Goal: Information Seeking & Learning: Compare options

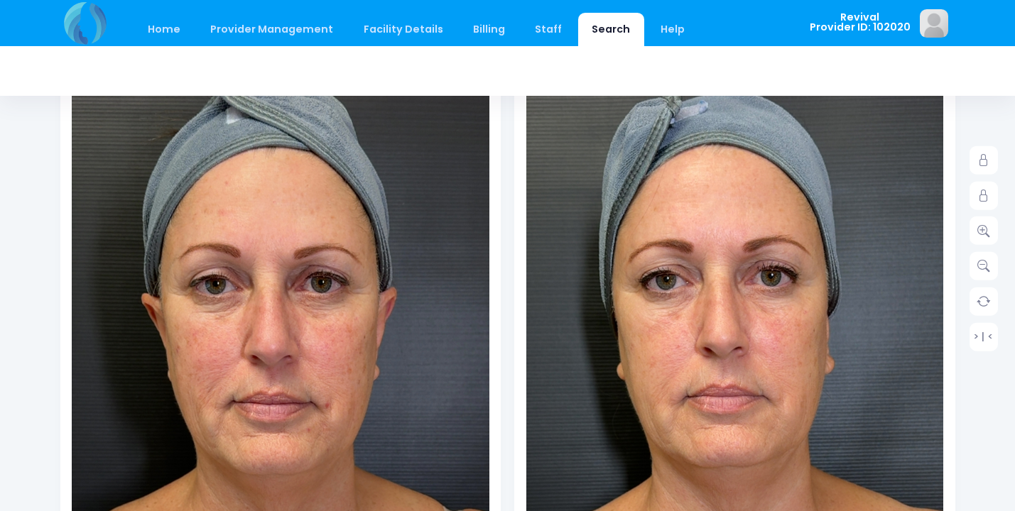
scroll to position [246, 0]
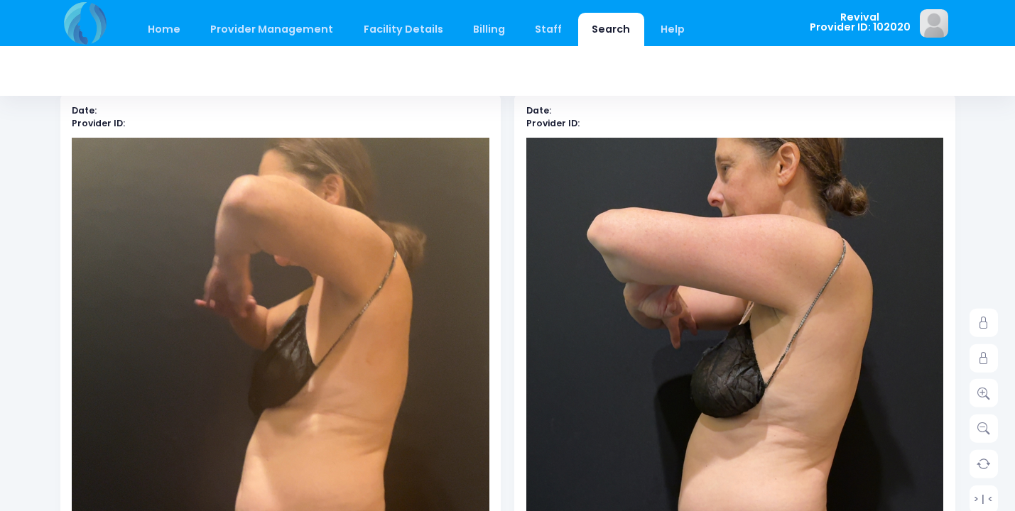
scroll to position [564, 0]
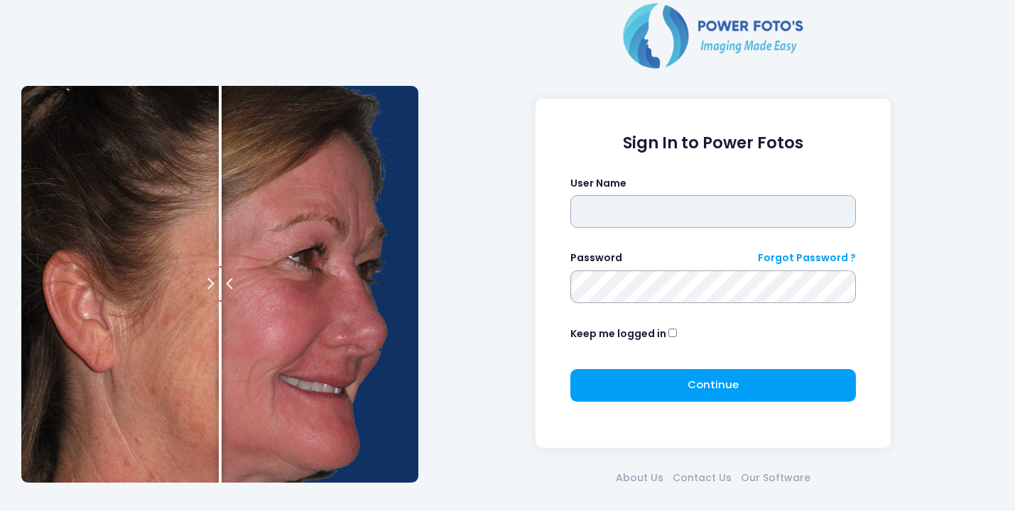
type input "*******"
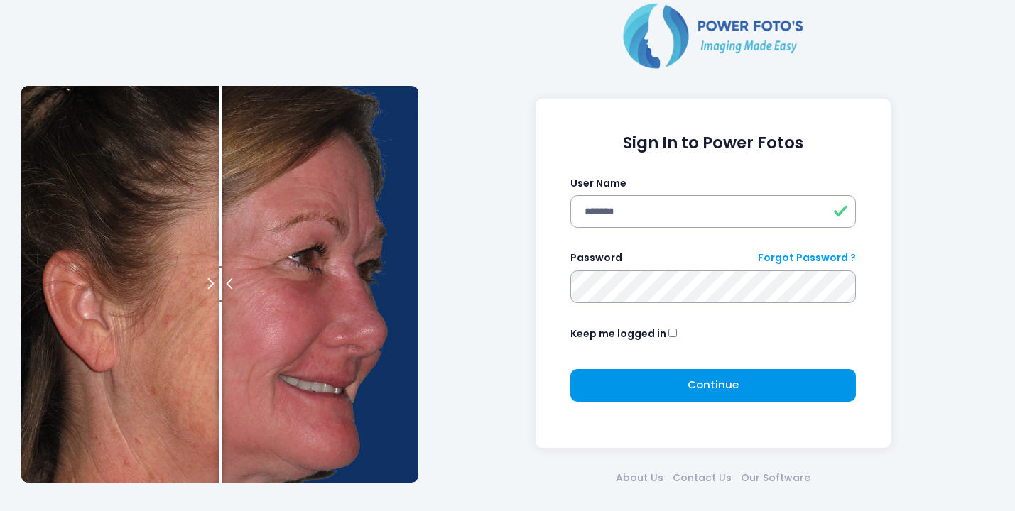
click at [718, 388] on span "Continue" at bounding box center [713, 384] width 51 height 15
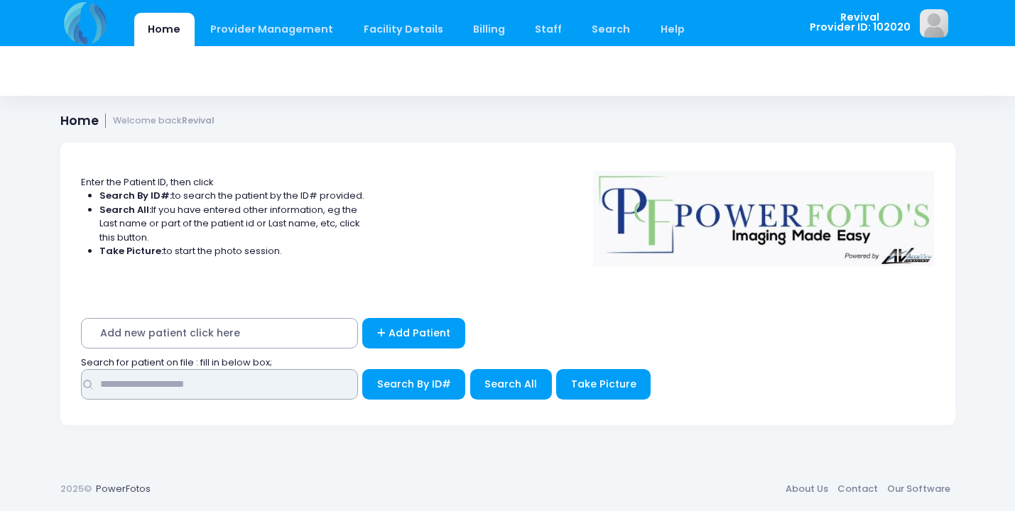
click at [342, 381] on input "text" at bounding box center [219, 384] width 277 height 31
type input "******"
click at [412, 381] on button "Search By ID#" at bounding box center [413, 384] width 103 height 31
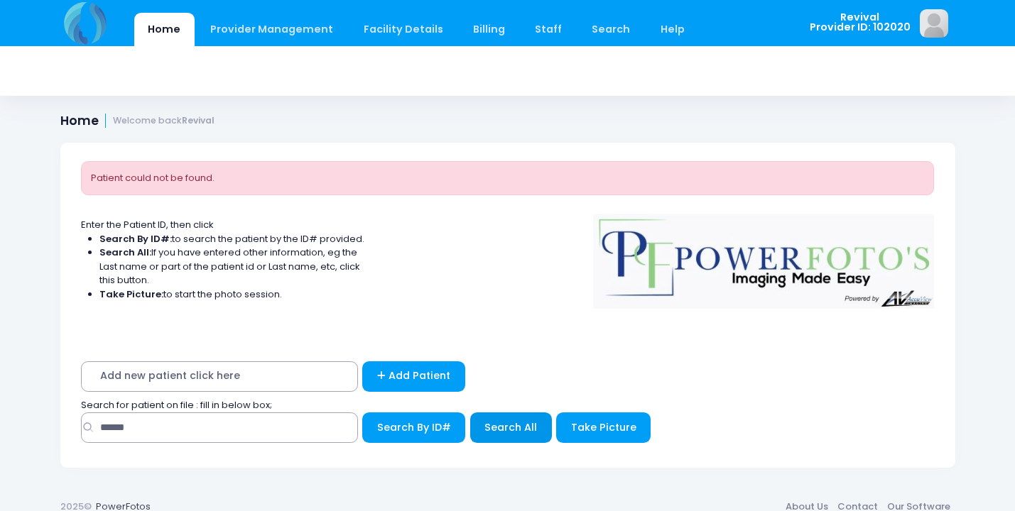
click at [521, 424] on span "Search All" at bounding box center [510, 428] width 53 height 14
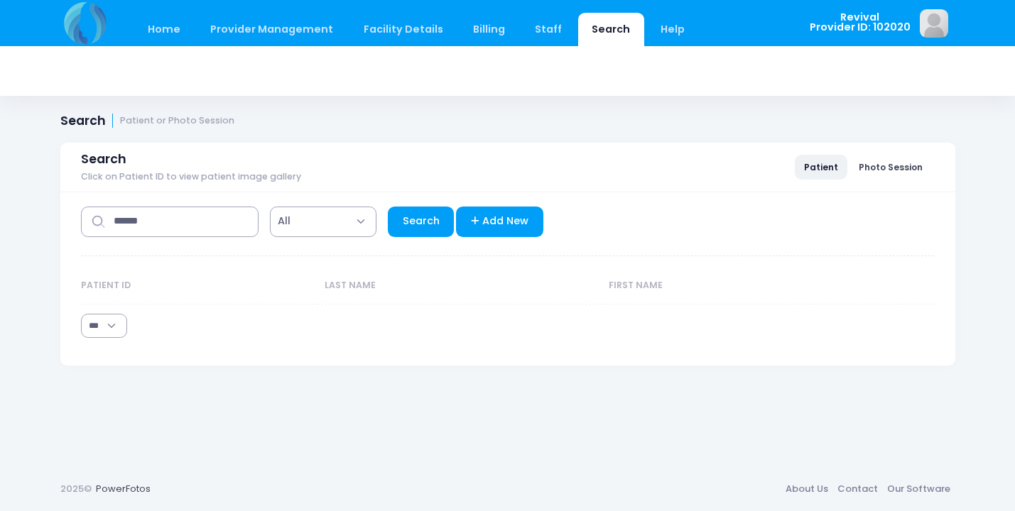
select select "***"
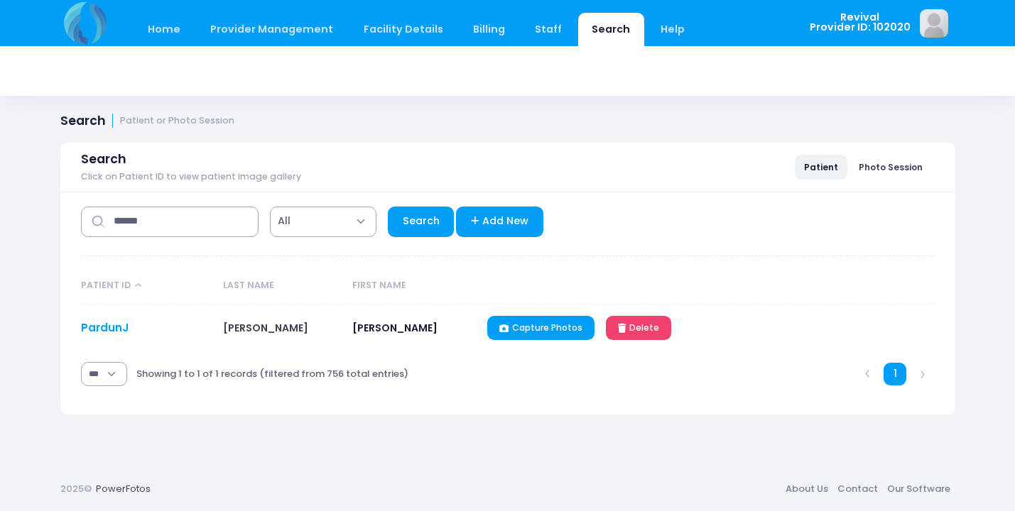
click at [97, 330] on link "PardunJ" at bounding box center [105, 327] width 48 height 15
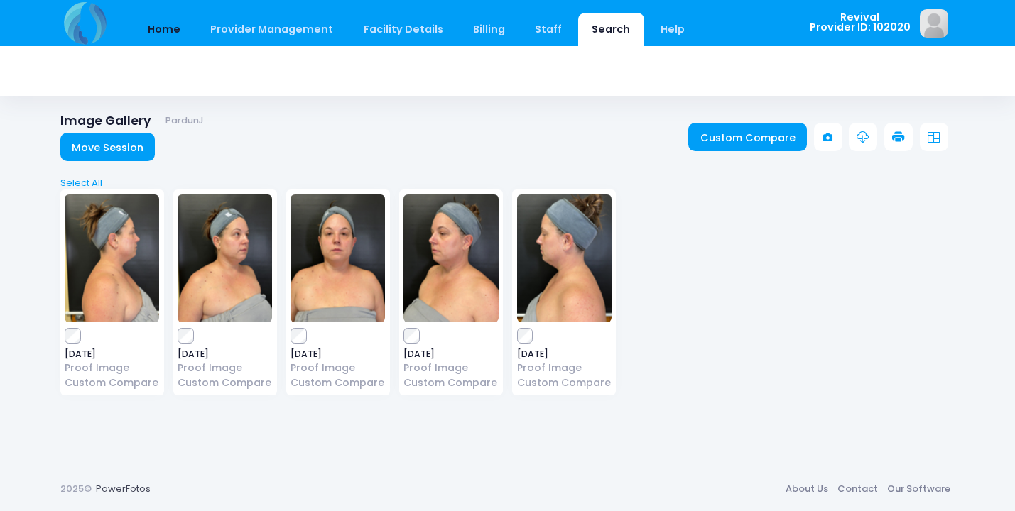
click at [159, 34] on link "Home" at bounding box center [164, 29] width 60 height 33
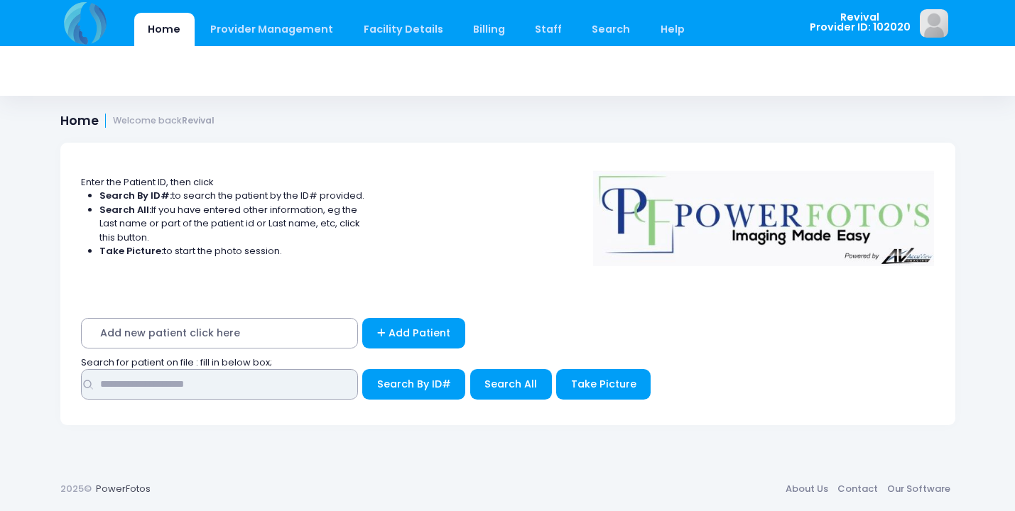
click at [188, 378] on input "text" at bounding box center [219, 384] width 277 height 31
type input "******"
click at [509, 382] on span "Search All" at bounding box center [510, 384] width 53 height 14
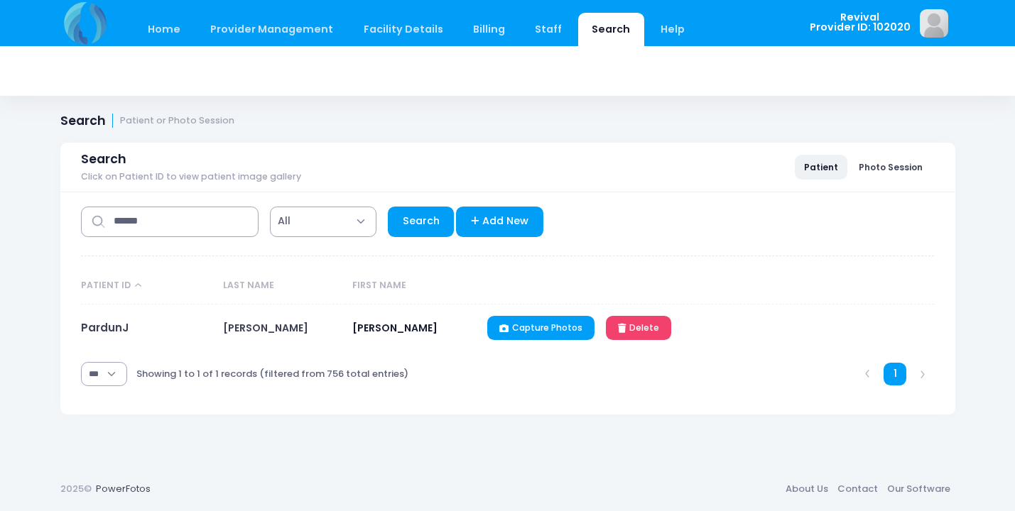
select select "***"
click at [94, 327] on link "PardunJ" at bounding box center [105, 327] width 48 height 15
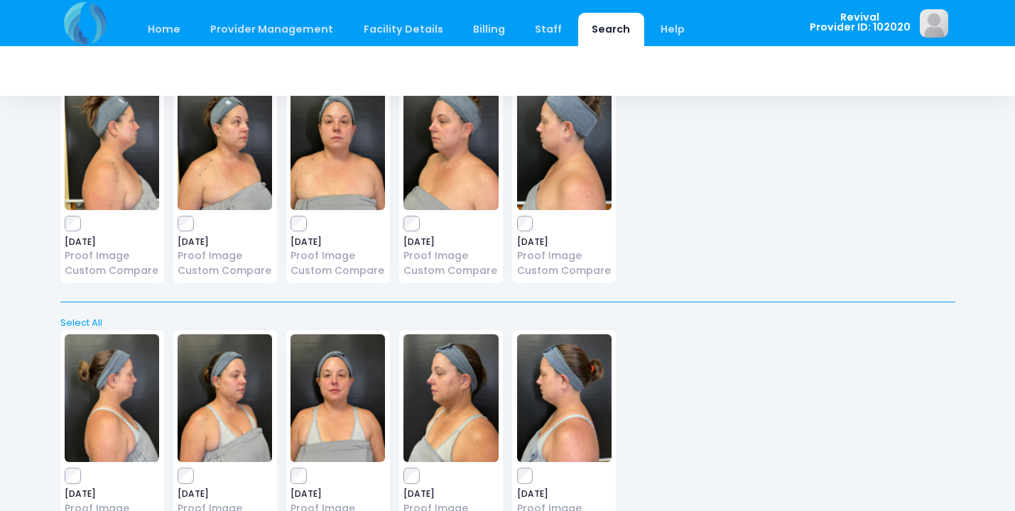
scroll to position [115, 0]
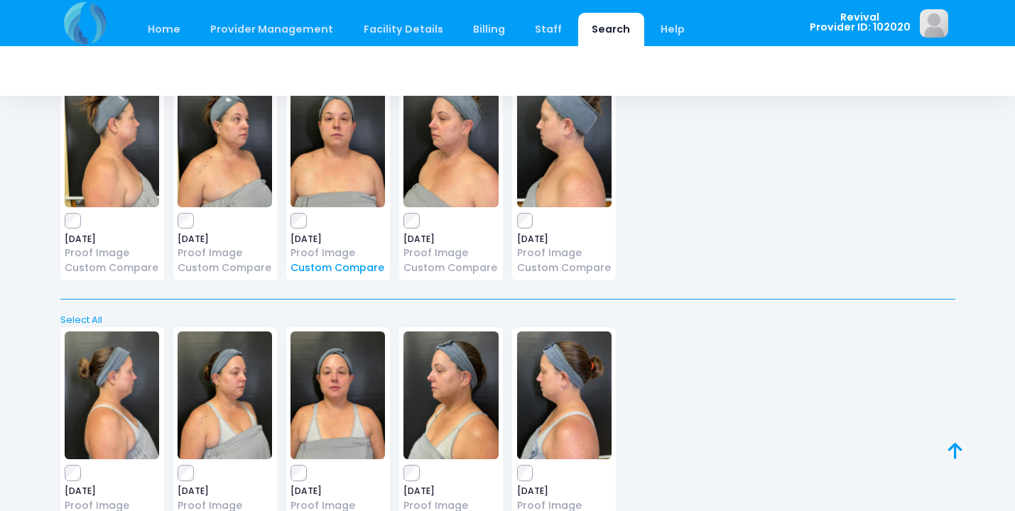
click at [335, 270] on link "Custom Compare" at bounding box center [338, 268] width 94 height 15
click at [242, 271] on link "Custom Compare" at bounding box center [225, 268] width 94 height 15
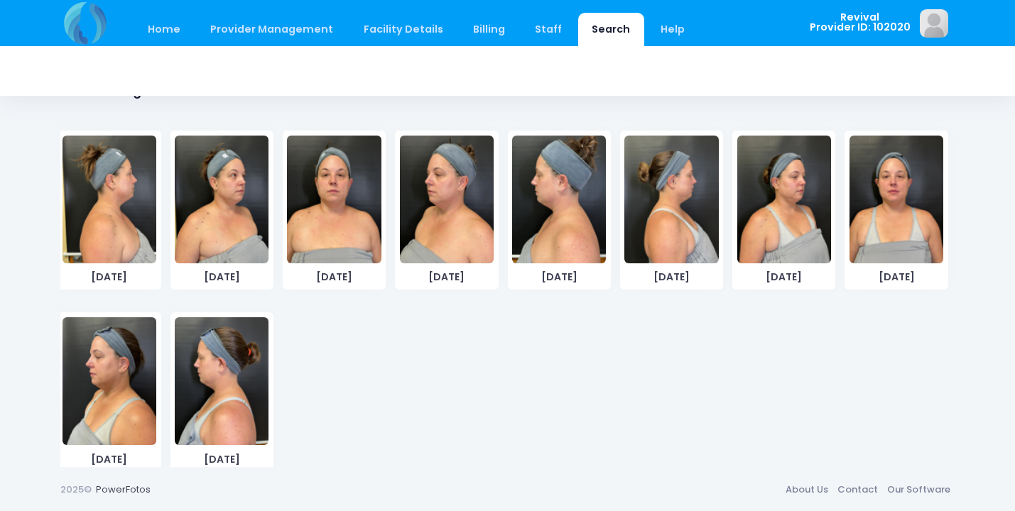
scroll to position [832, 0]
click at [890, 186] on img at bounding box center [897, 200] width 94 height 128
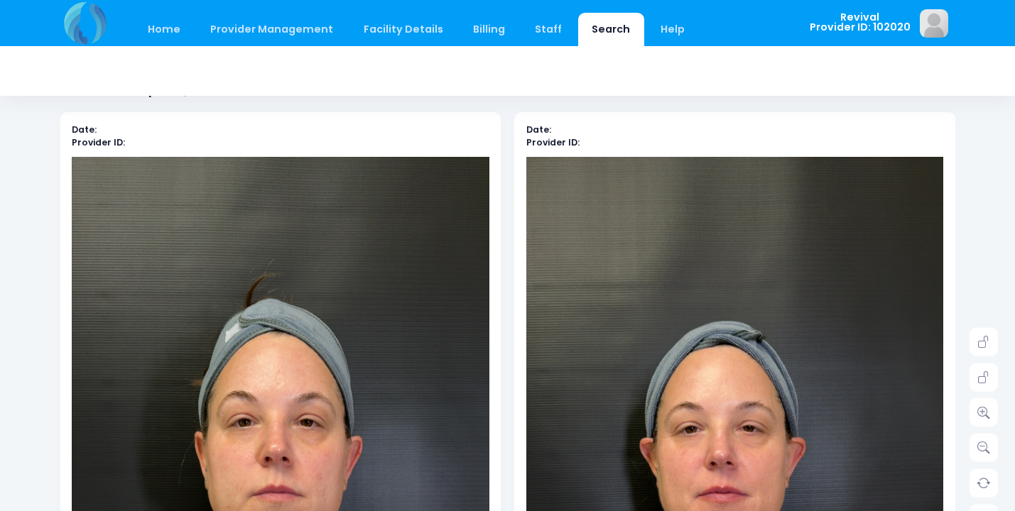
scroll to position [259, 0]
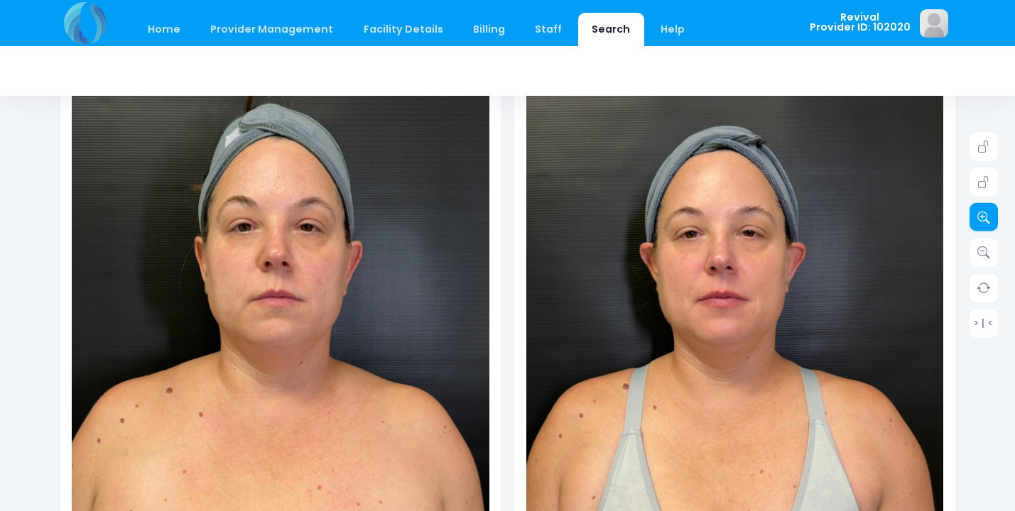
click at [988, 220] on icon at bounding box center [983, 217] width 13 height 13
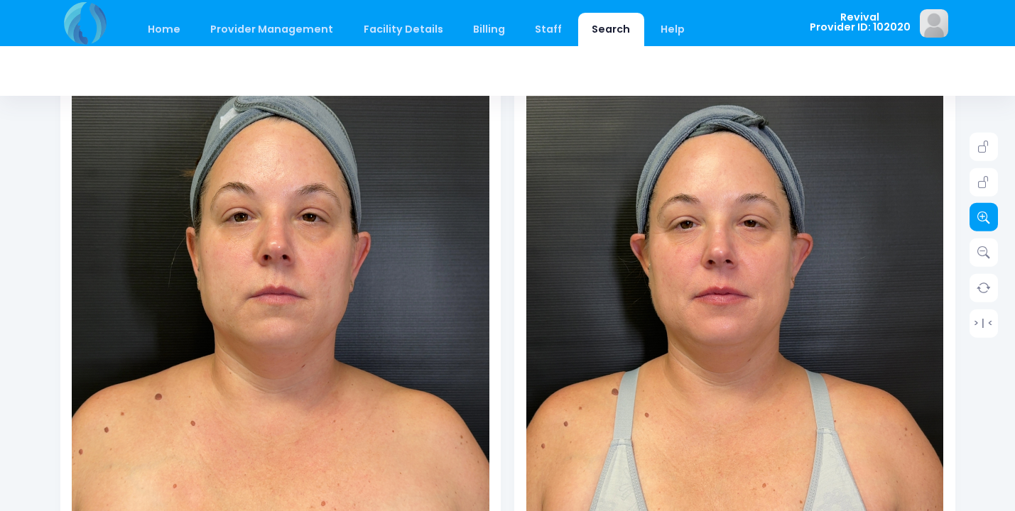
click at [988, 220] on icon at bounding box center [983, 217] width 13 height 13
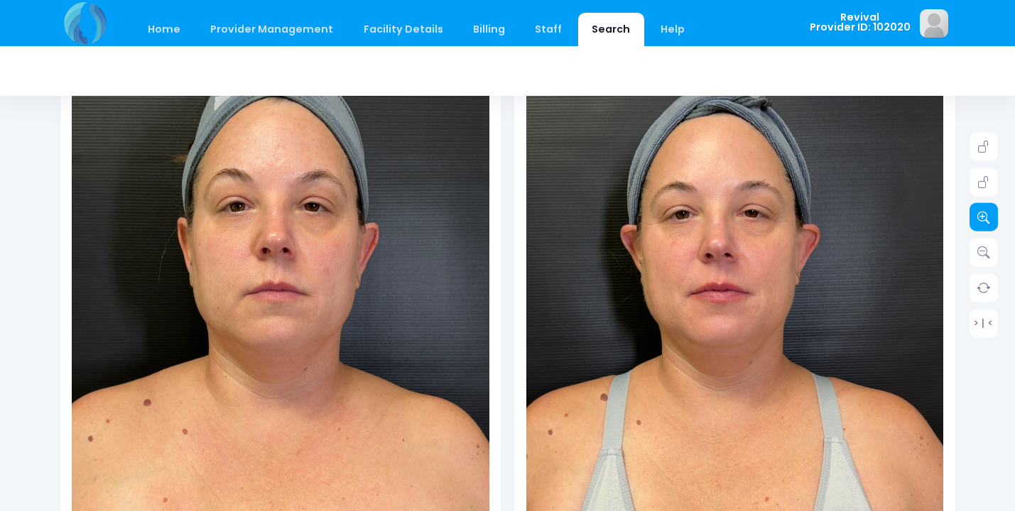
click at [988, 220] on icon at bounding box center [983, 217] width 13 height 13
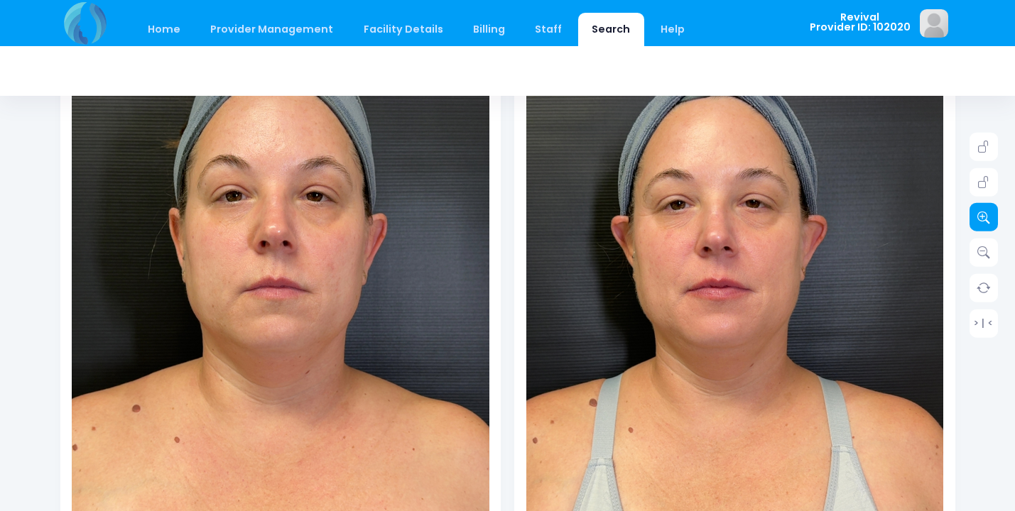
click at [988, 220] on icon at bounding box center [983, 217] width 13 height 13
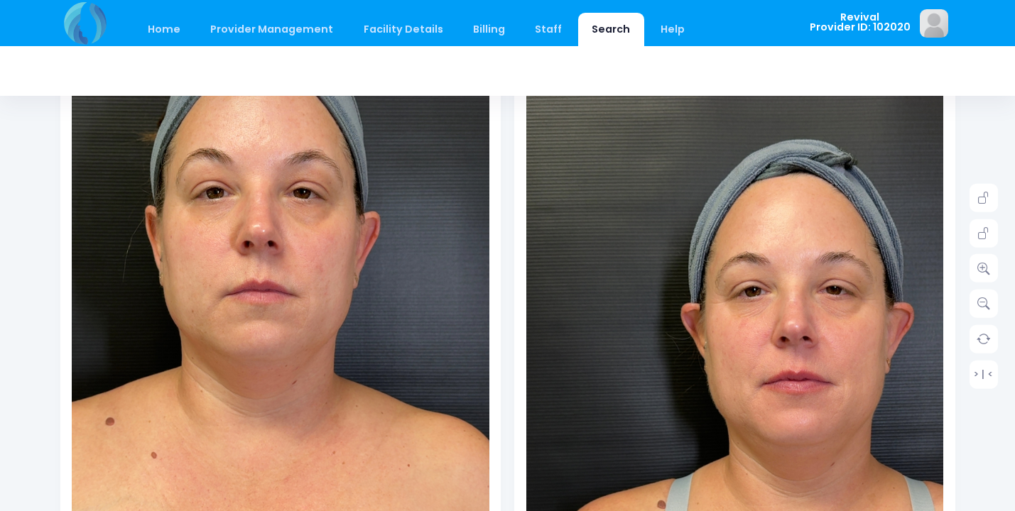
scroll to position [210, 0]
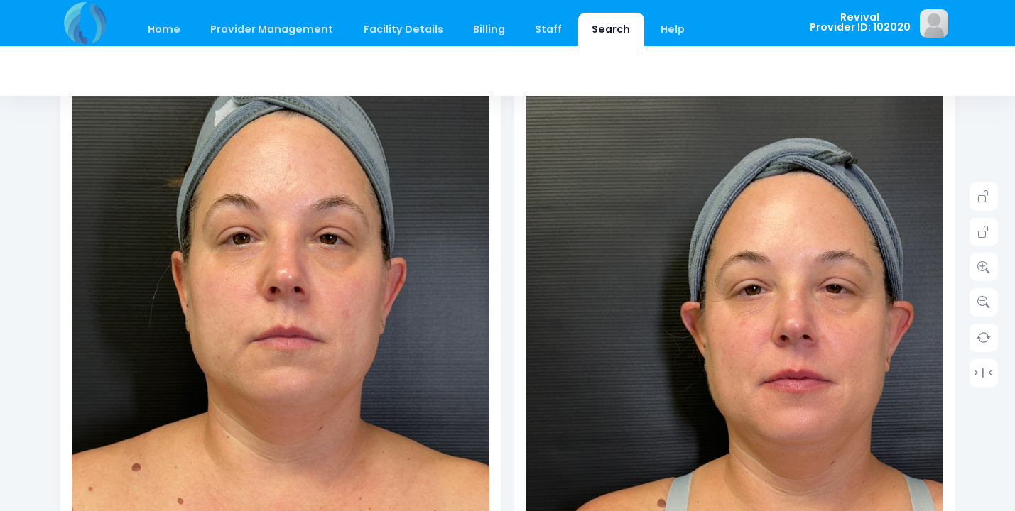
click at [252, 283] on img at bounding box center [291, 385] width 585 height 1039
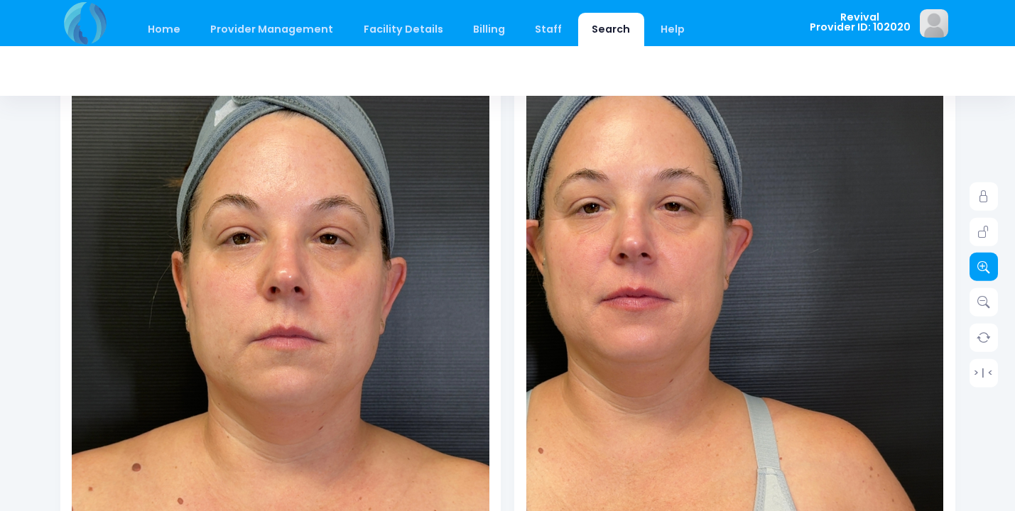
click at [987, 267] on icon at bounding box center [983, 267] width 13 height 13
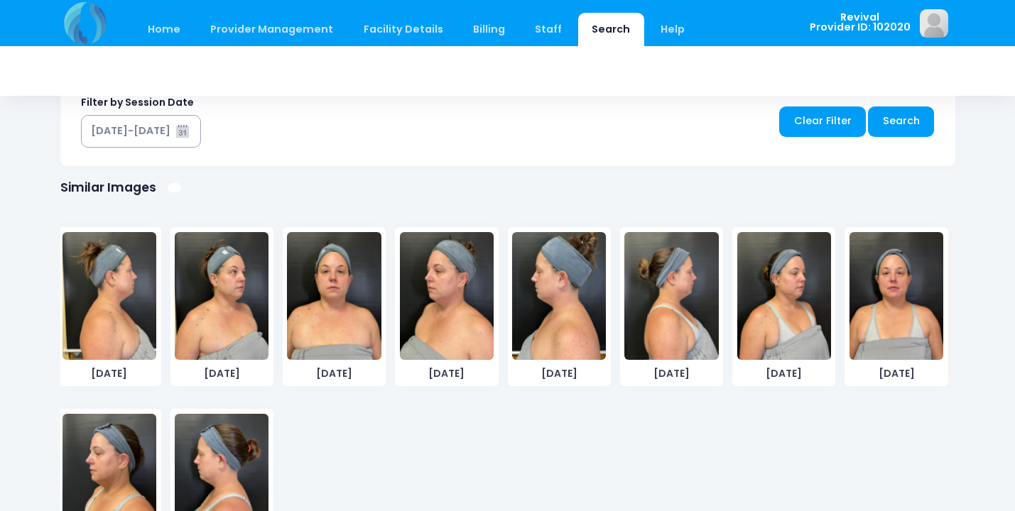
scroll to position [3, 0]
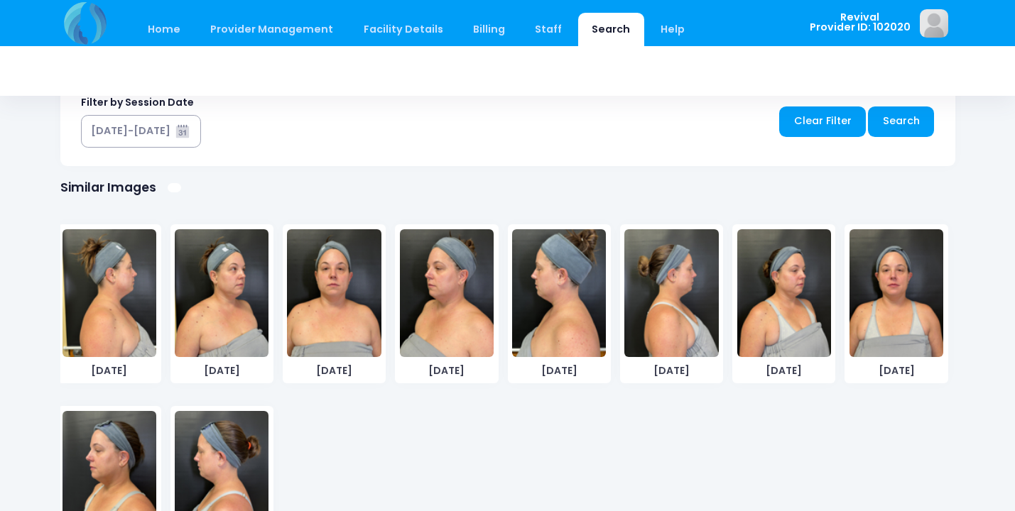
click at [790, 310] on img at bounding box center [784, 293] width 94 height 128
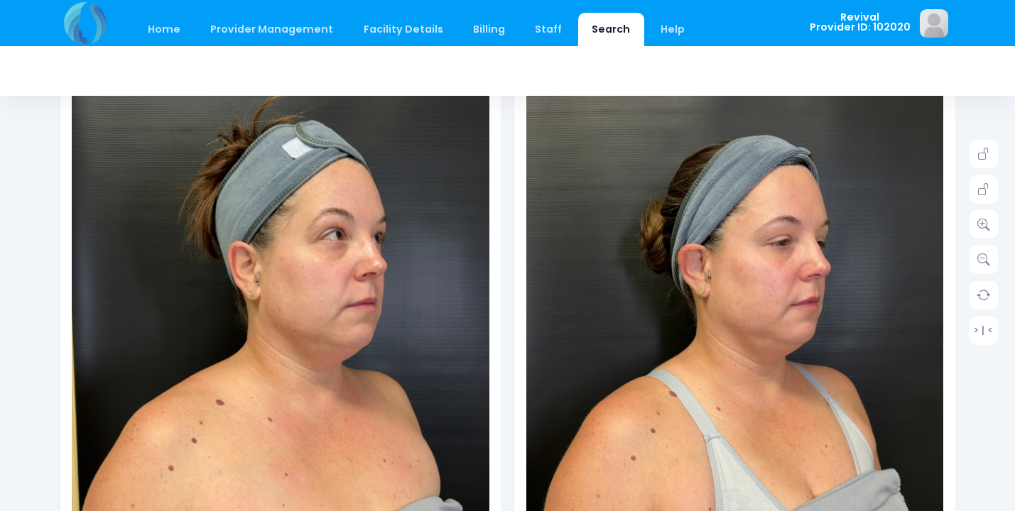
scroll to position [255, 0]
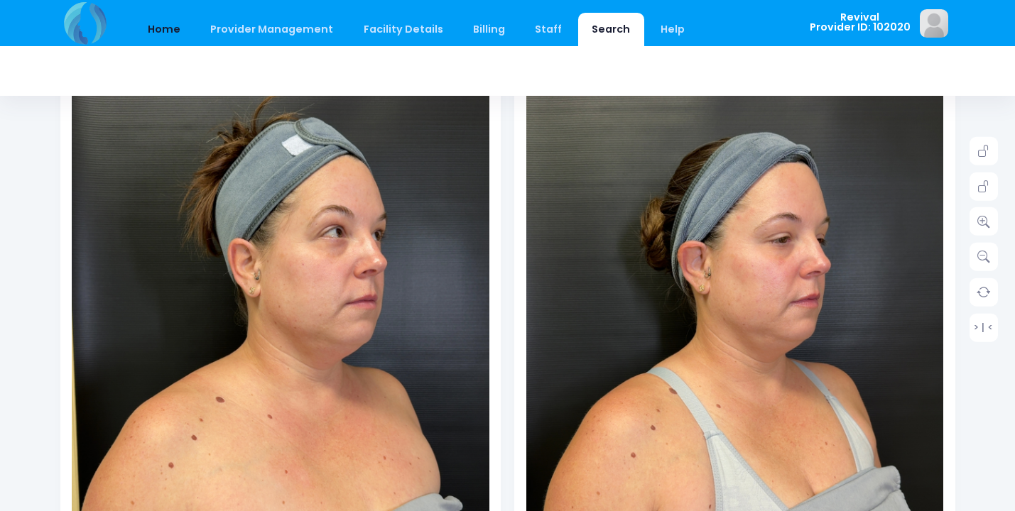
click at [163, 31] on link "Home" at bounding box center [164, 29] width 60 height 33
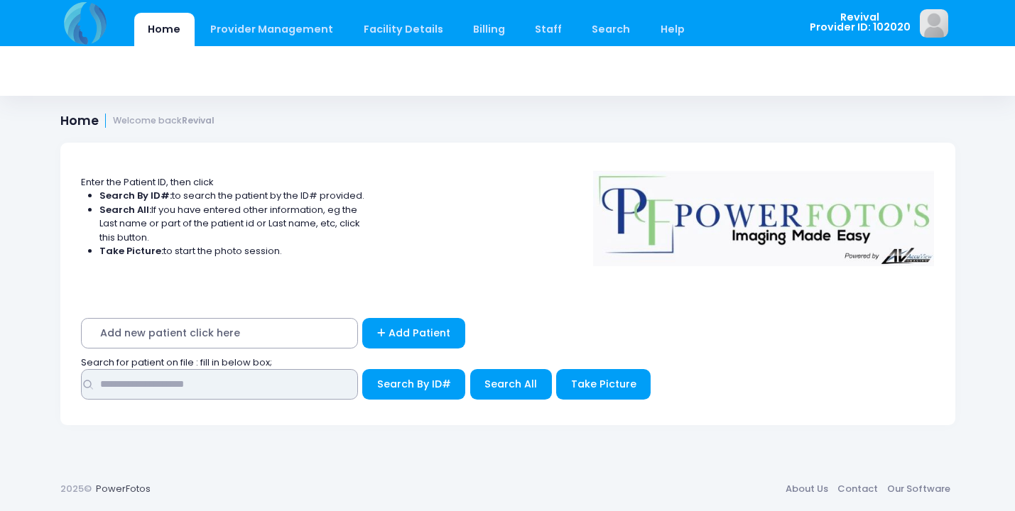
click at [173, 380] on input "text" at bounding box center [219, 384] width 277 height 31
type input "******"
click at [511, 379] on span "Search All" at bounding box center [510, 384] width 53 height 14
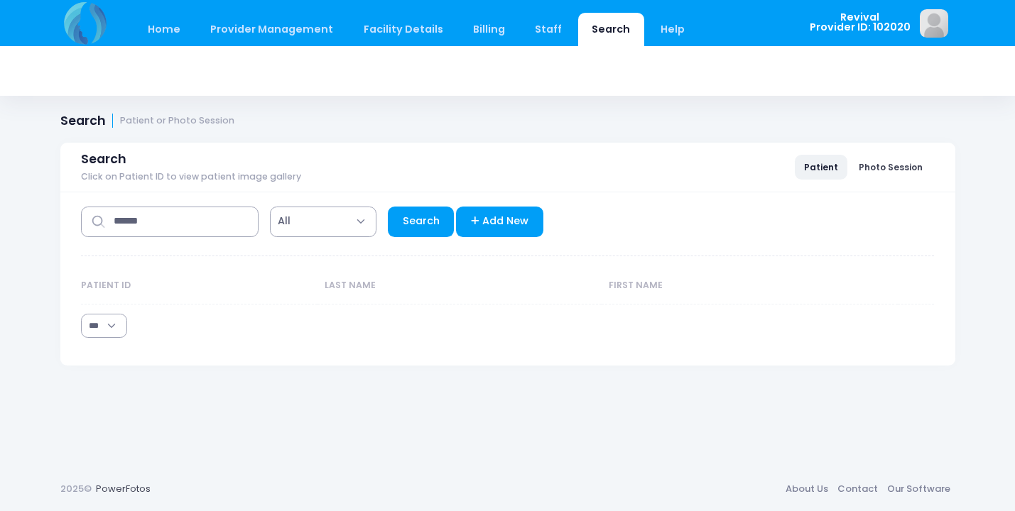
select select "***"
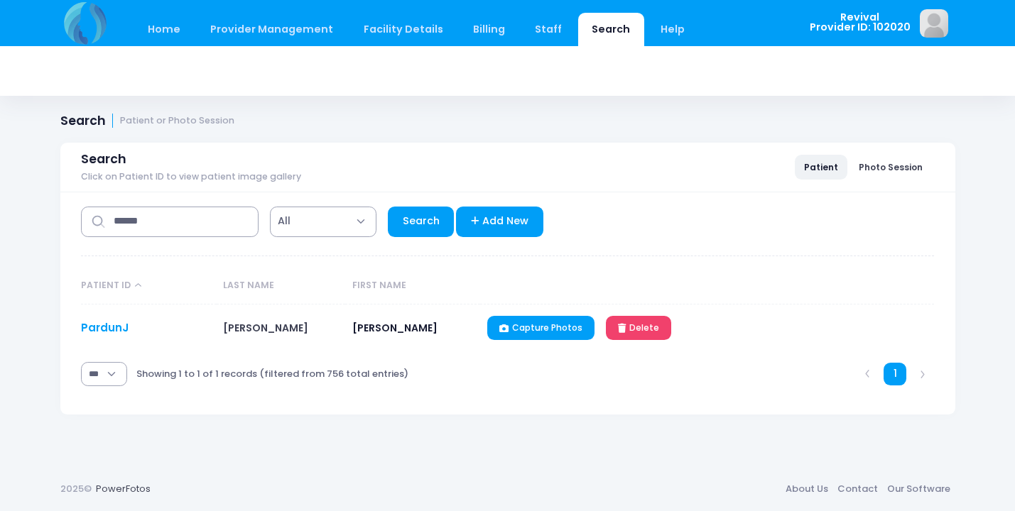
click at [90, 327] on link "PardunJ" at bounding box center [105, 327] width 48 height 15
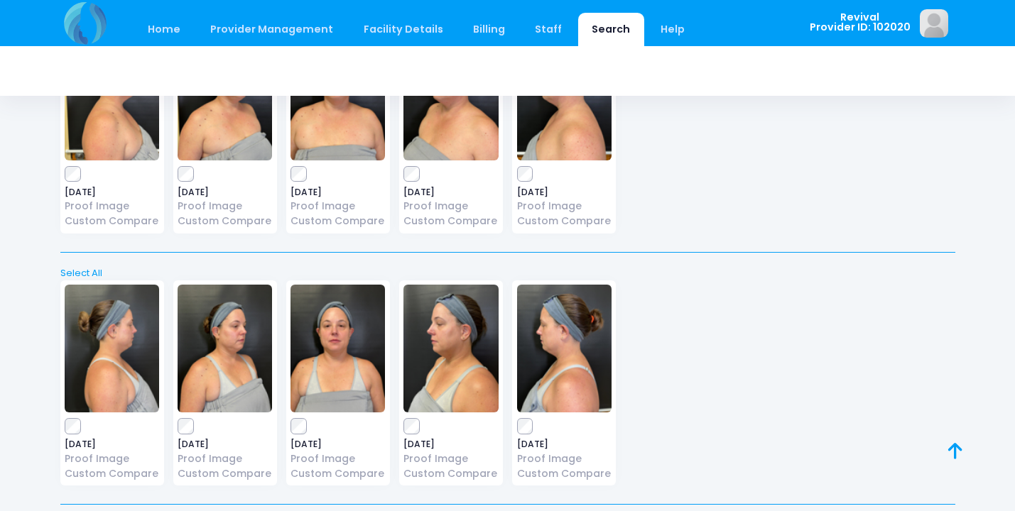
scroll to position [159, 0]
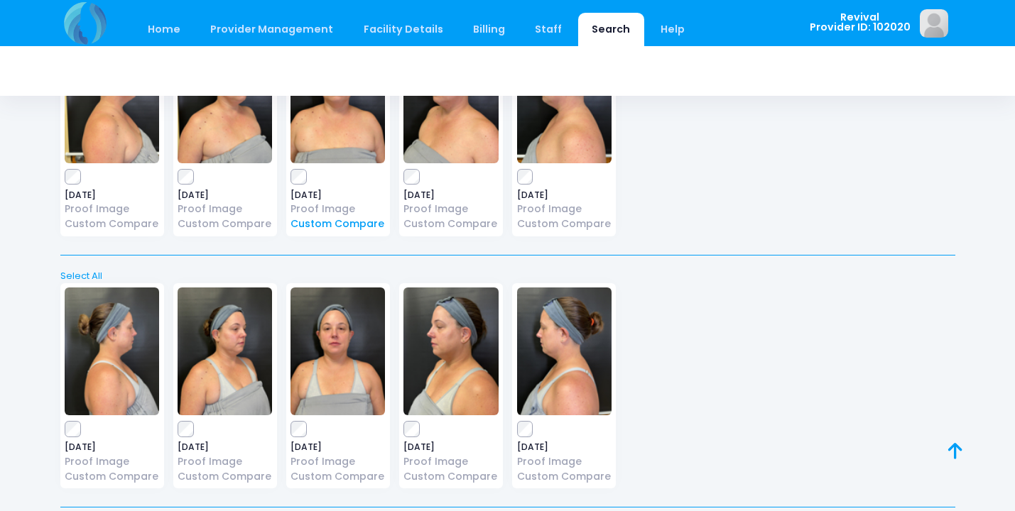
click at [336, 225] on link "Custom Compare" at bounding box center [338, 224] width 94 height 15
click at [227, 226] on link "Custom Compare" at bounding box center [225, 224] width 94 height 15
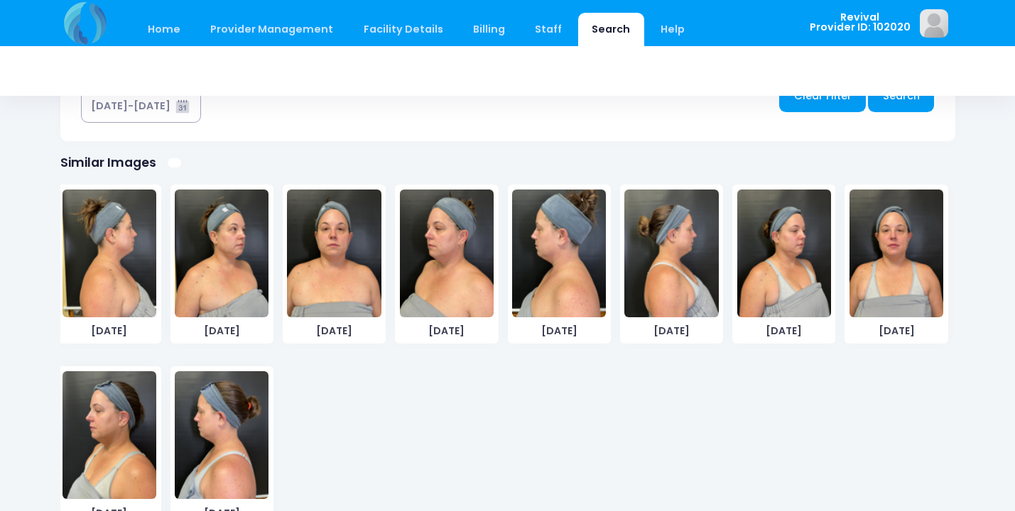
scroll to position [18, 0]
click at [894, 269] on img at bounding box center [897, 254] width 94 height 128
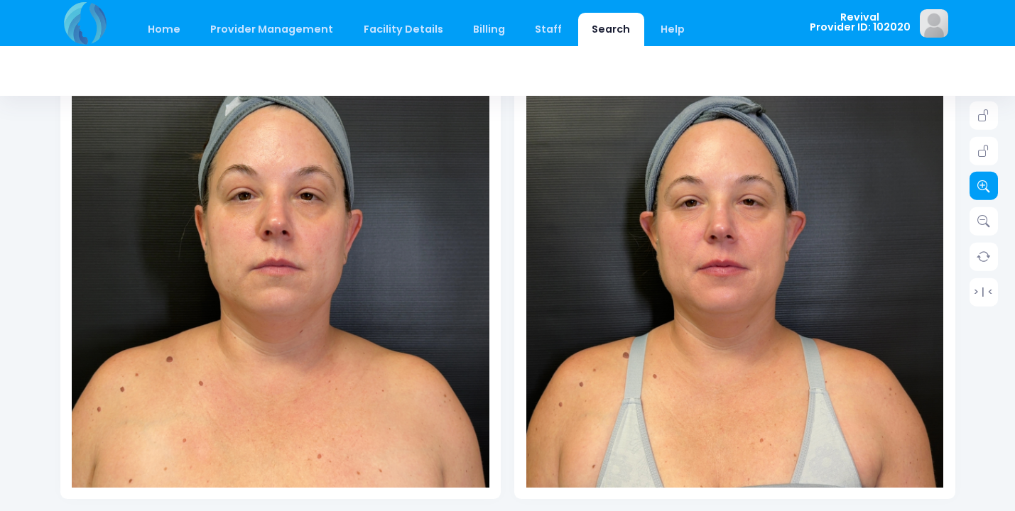
scroll to position [294, 0]
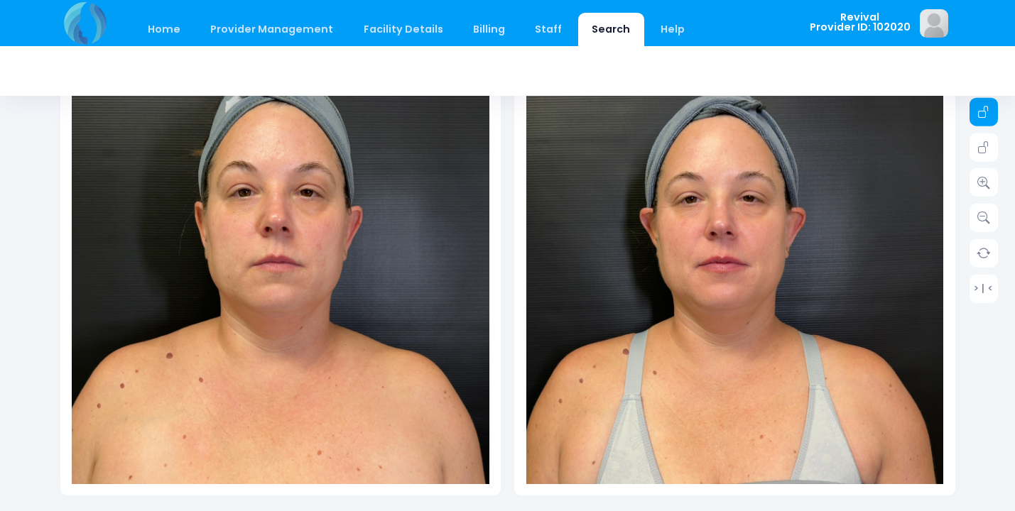
click at [990, 110] on link at bounding box center [984, 112] width 28 height 28
click at [987, 183] on icon at bounding box center [983, 182] width 13 height 13
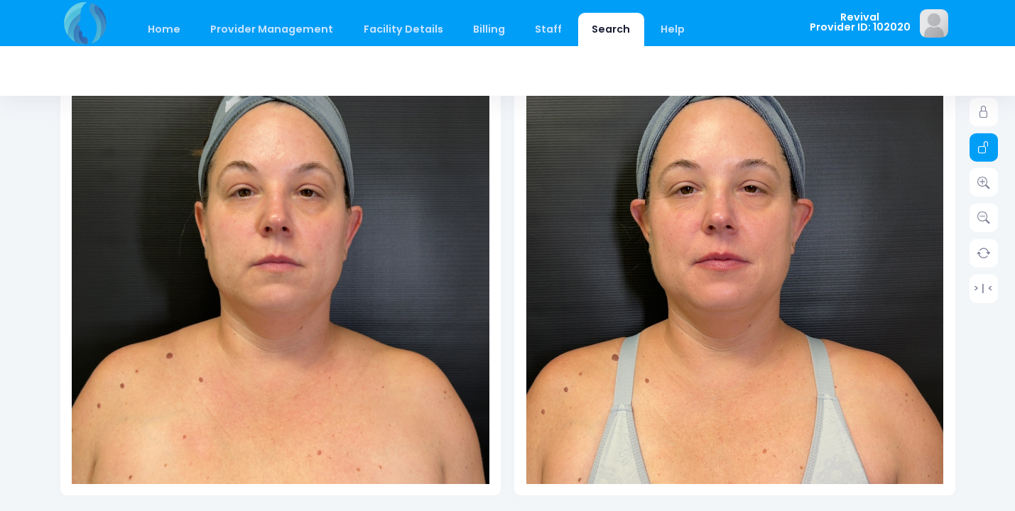
click at [986, 154] on link at bounding box center [984, 147] width 28 height 28
click at [988, 210] on link at bounding box center [984, 218] width 28 height 28
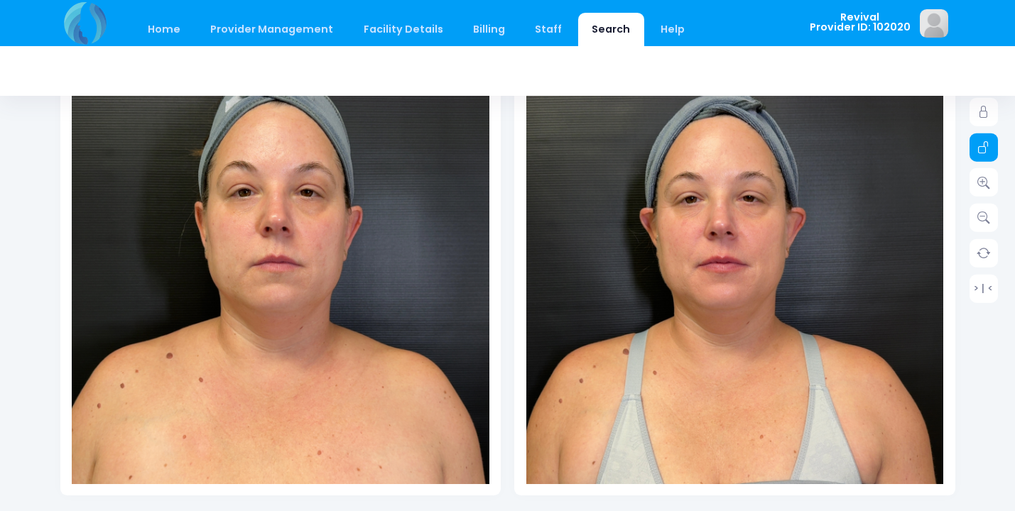
click at [987, 146] on icon at bounding box center [983, 147] width 13 height 13
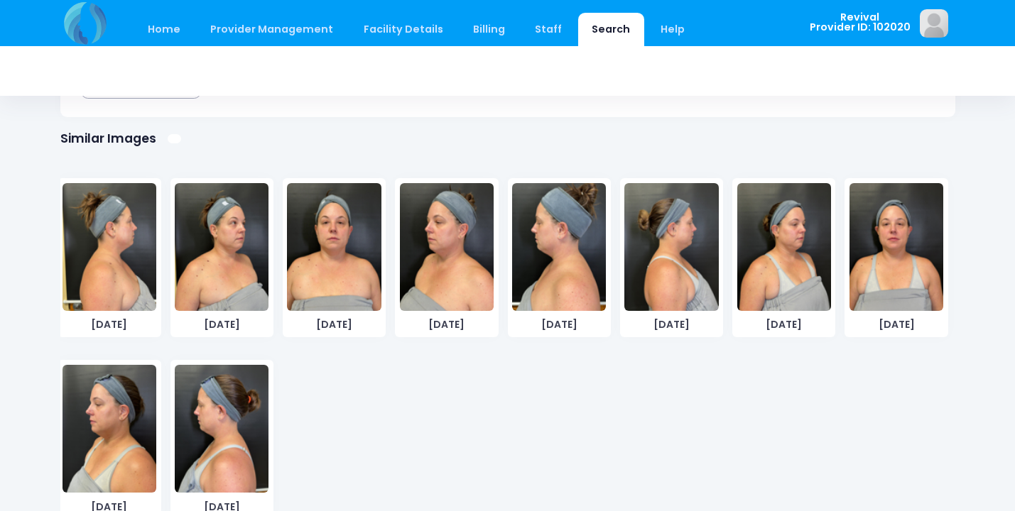
scroll to position [796, 0]
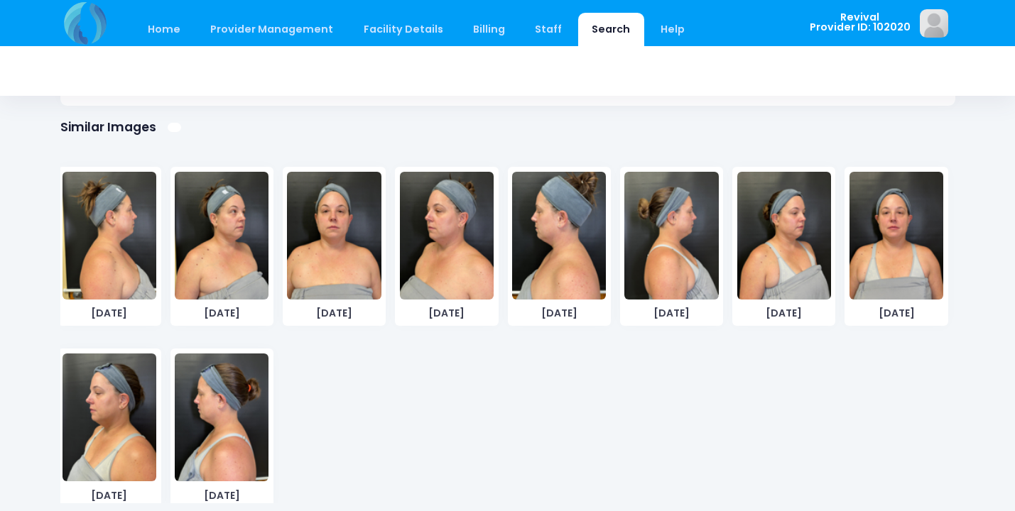
click at [793, 228] on img at bounding box center [784, 236] width 94 height 128
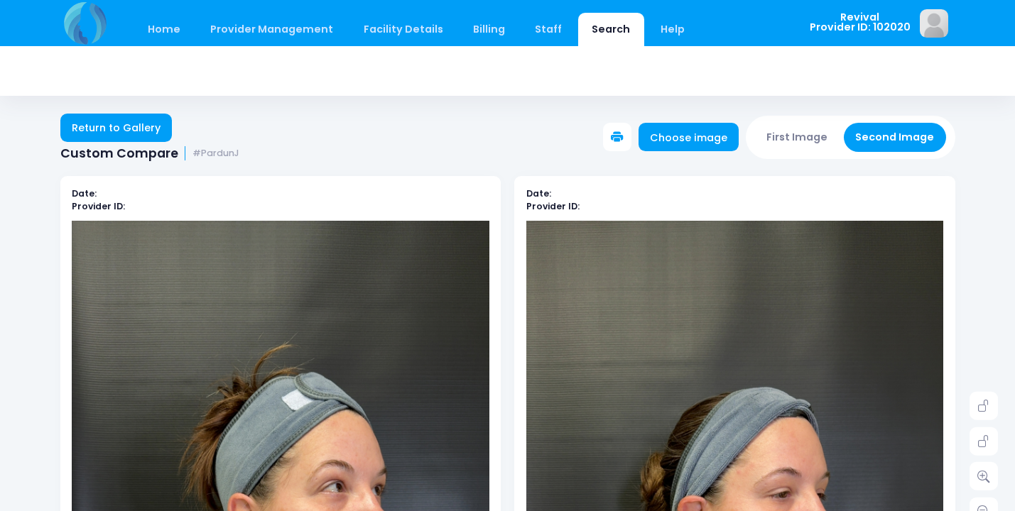
scroll to position [0, 0]
click at [104, 124] on link "Return to Gallery" at bounding box center [116, 128] width 112 height 28
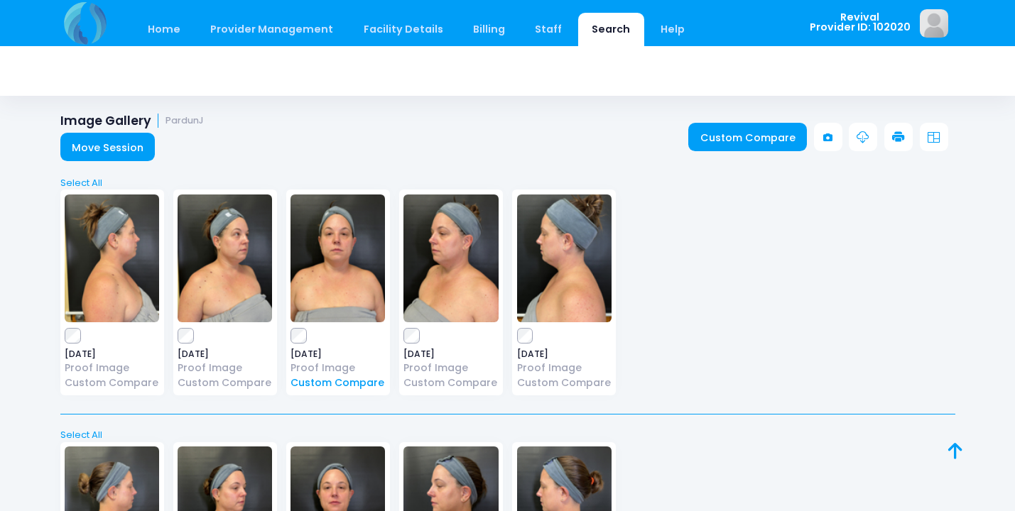
click at [334, 385] on link "Custom Compare" at bounding box center [338, 383] width 94 height 15
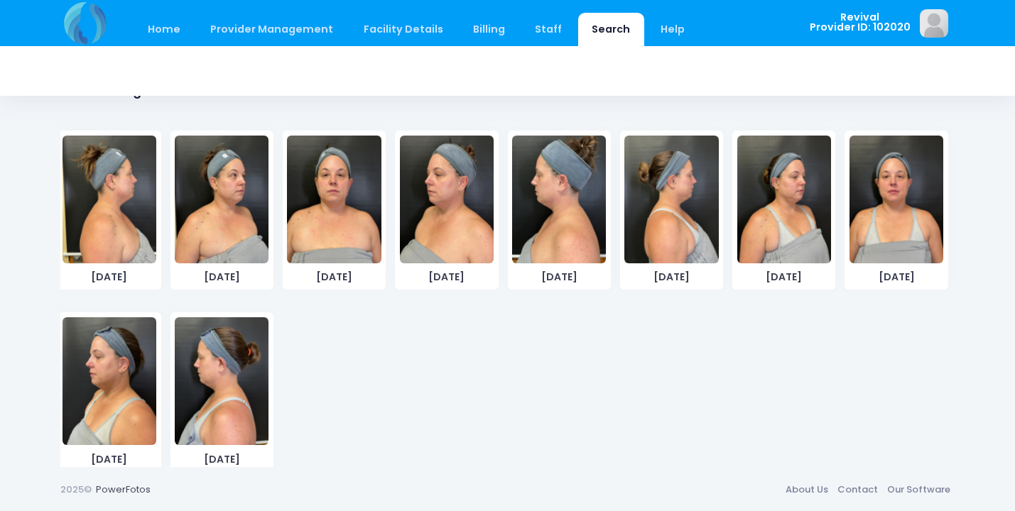
scroll to position [832, 0]
click at [889, 185] on img at bounding box center [897, 200] width 94 height 128
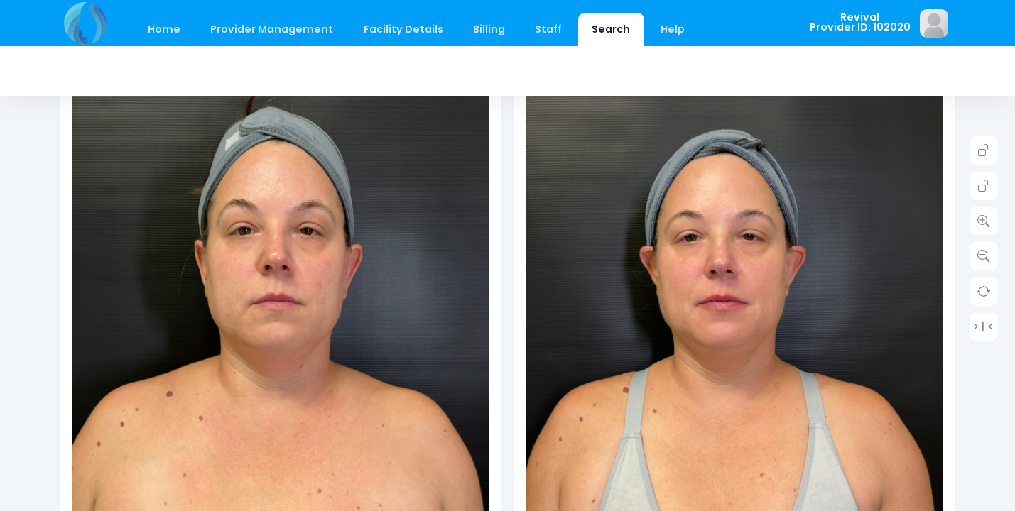
scroll to position [253, 0]
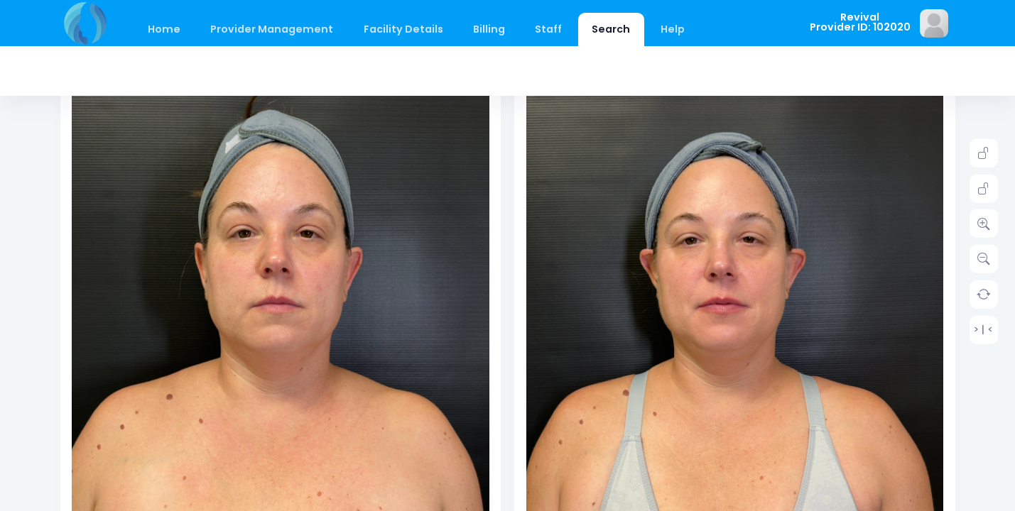
click at [171, 161] on img at bounding box center [281, 339] width 418 height 742
click at [385, 358] on img at bounding box center [281, 339] width 418 height 742
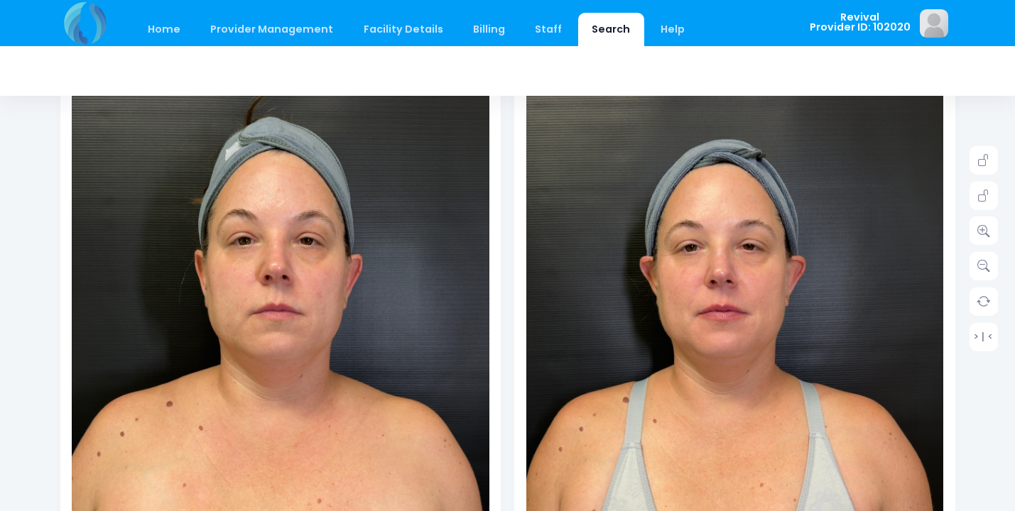
scroll to position [247, 0]
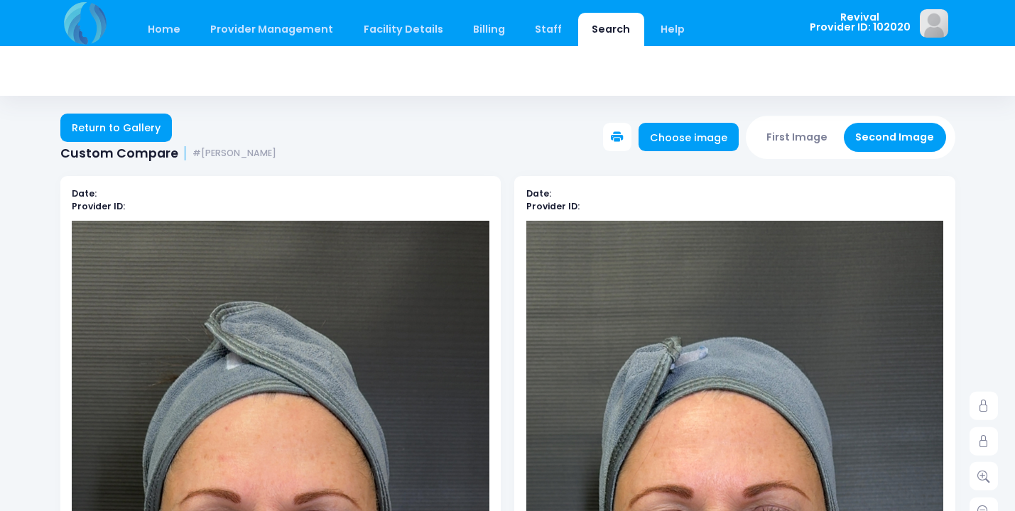
scroll to position [246, 0]
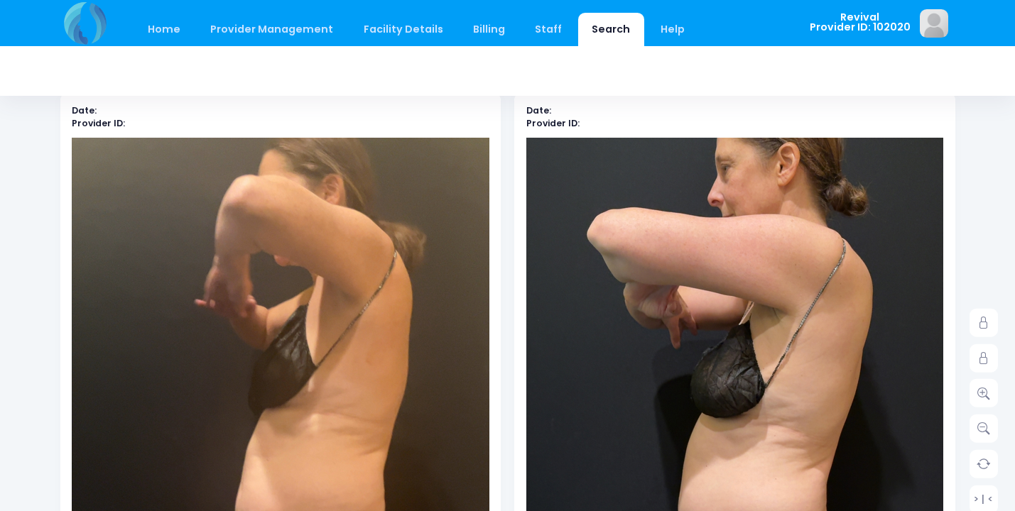
scroll to position [564, 0]
